Goal: Information Seeking & Learning: Learn about a topic

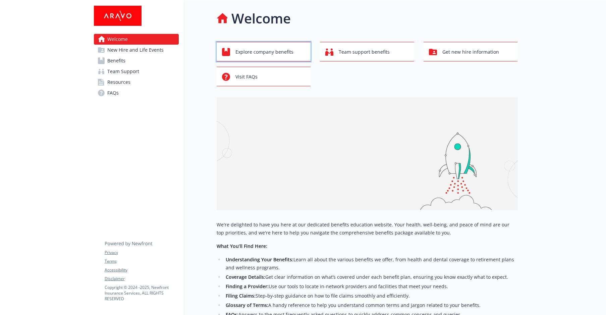
click at [278, 48] on span "Explore company benefits" at bounding box center [264, 52] width 58 height 13
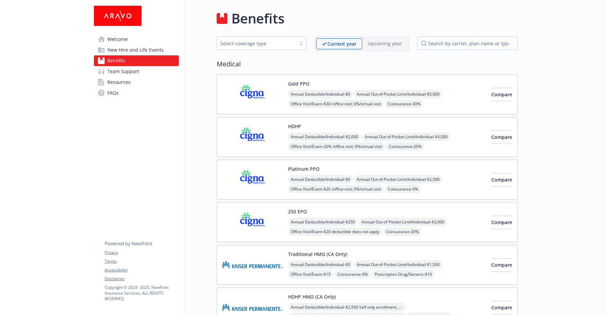
scroll to position [17, 0]
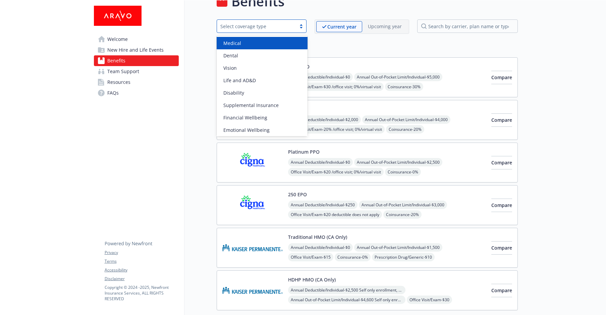
click at [270, 25] on div "Select coverage type" at bounding box center [256, 26] width 72 height 7
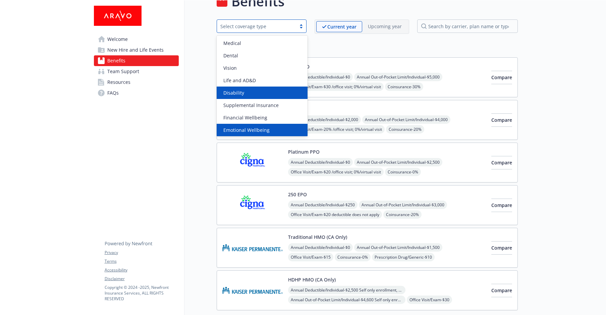
scroll to position [26, 0]
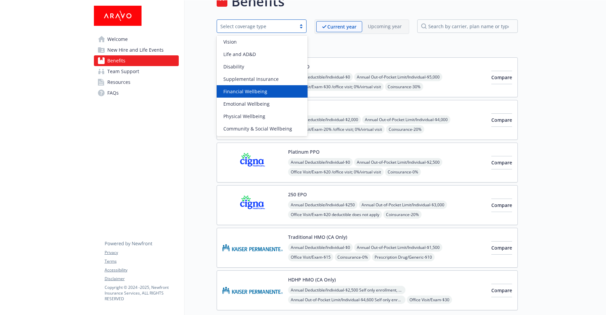
click at [259, 91] on span "Financial Wellbeing" at bounding box center [245, 91] width 44 height 7
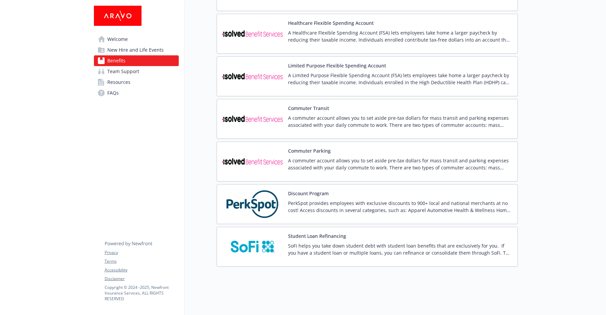
scroll to position [108, 0]
click at [136, 78] on link "Resources" at bounding box center [136, 82] width 85 height 11
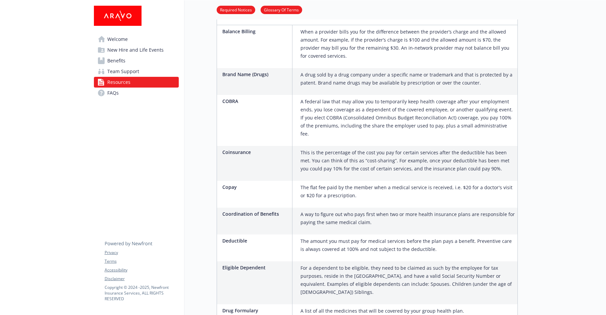
scroll to position [429, 0]
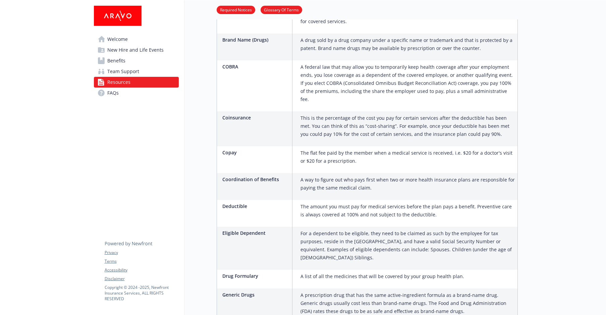
click at [117, 41] on span "Welcome" at bounding box center [117, 39] width 20 height 11
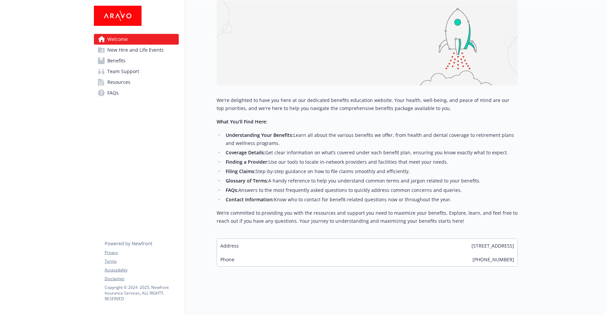
click at [124, 47] on span "New Hire and Life Events" at bounding box center [135, 50] width 56 height 11
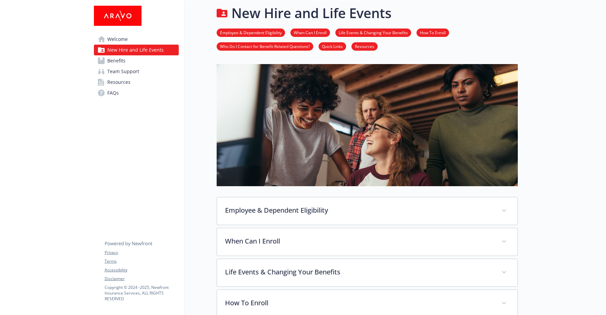
scroll to position [129, 0]
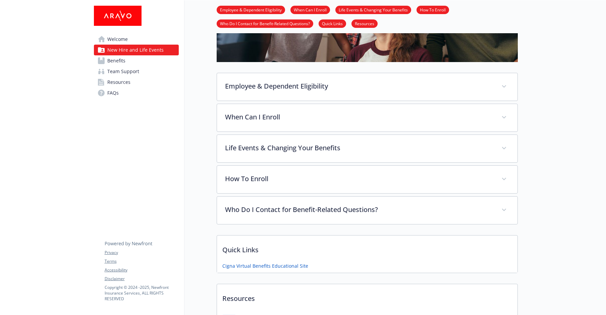
click at [124, 8] on img at bounding box center [118, 16] width 48 height 20
click at [121, 15] on img at bounding box center [118, 16] width 48 height 20
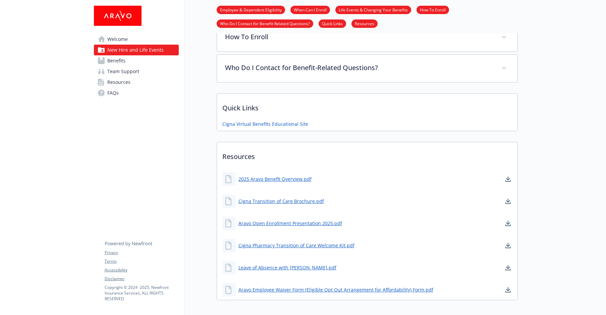
scroll to position [310, 0]
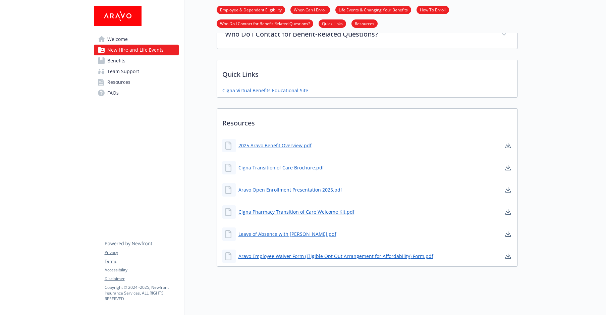
click at [125, 58] on link "Benefits" at bounding box center [136, 60] width 85 height 11
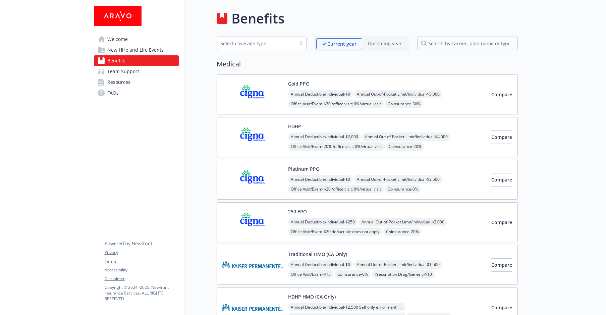
click at [121, 94] on link "FAQs" at bounding box center [136, 92] width 85 height 11
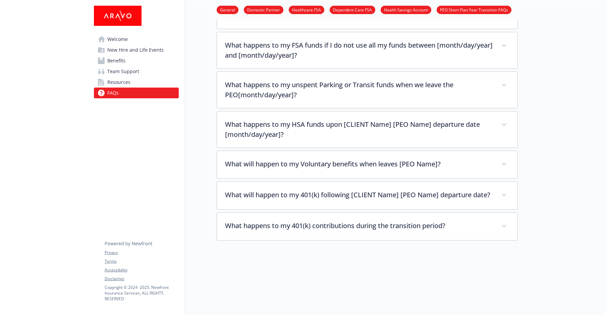
scroll to position [1587, 0]
